Goal: Check status

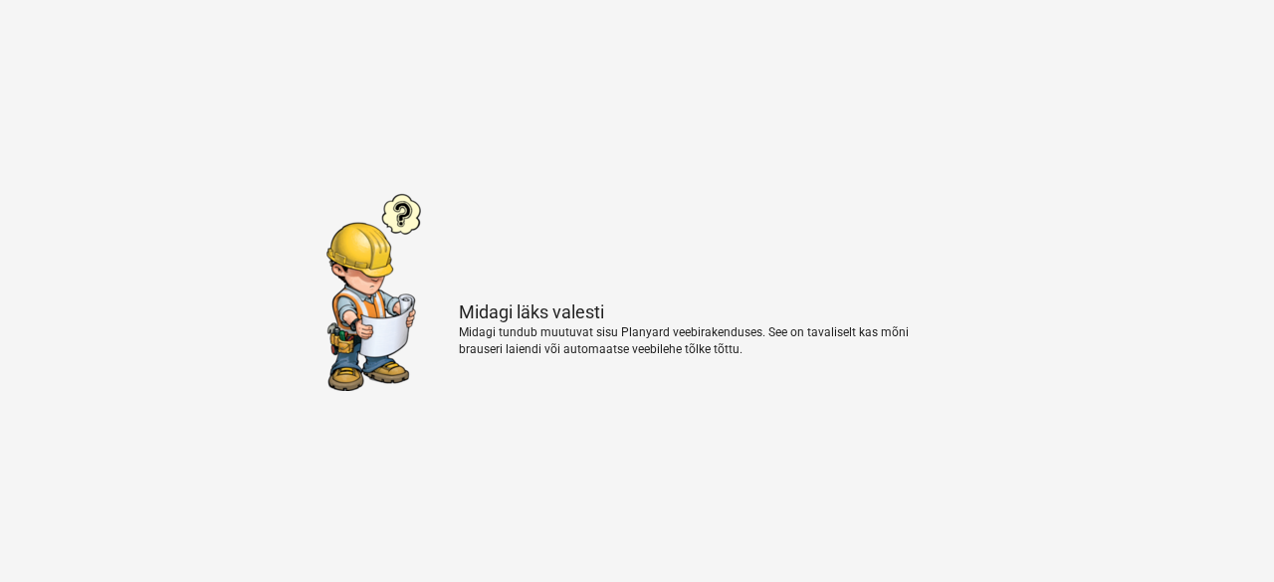
click at [1020, 197] on div "[PERSON_NAME] läks valesti [PERSON_NAME] tundub muutuvat sisu Planyard veebirak…" at bounding box center [637, 291] width 1274 height 582
click at [967, 243] on div "[PERSON_NAME] [PERSON_NAME] Midagi tundub muutuvat sisu Planyard veebirakenduse…" at bounding box center [637, 291] width 1274 height 582
